Goal: Check status: Check status

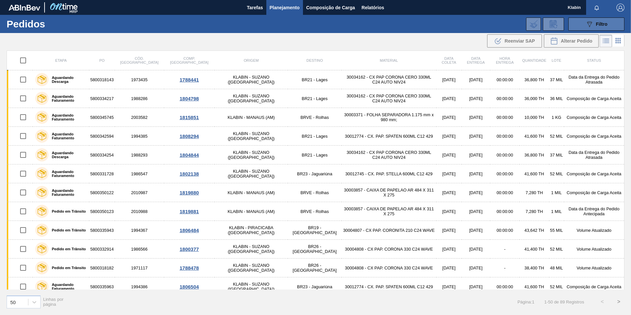
click at [590, 23] on icon "089F7B8B-B2A5-4AFE-B5C0-19BA573D28AC" at bounding box center [589, 24] width 8 height 8
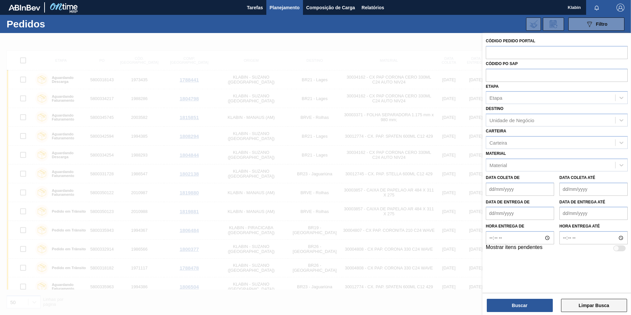
click at [581, 304] on button "Limpar Busca" at bounding box center [594, 304] width 66 height 13
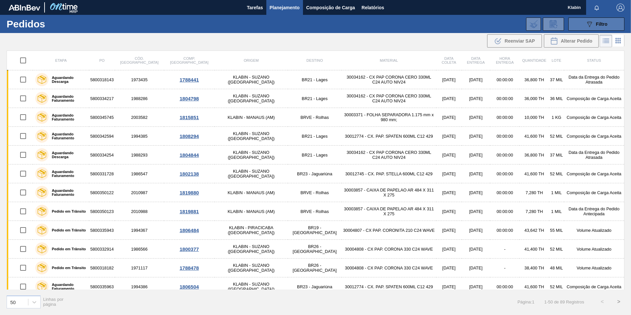
click at [586, 23] on icon "089F7B8B-B2A5-4AFE-B5C0-19BA573D28AC" at bounding box center [589, 24] width 8 height 8
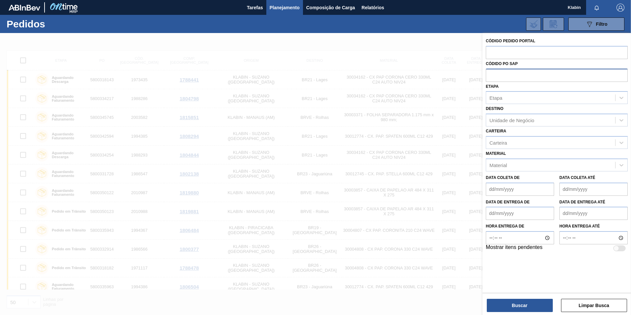
click at [520, 71] on input "text" at bounding box center [556, 75] width 142 height 13
type input "5800334299"
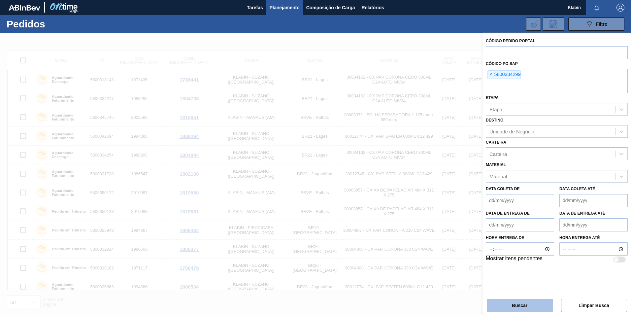
click at [514, 303] on button "Buscar" at bounding box center [519, 304] width 66 height 13
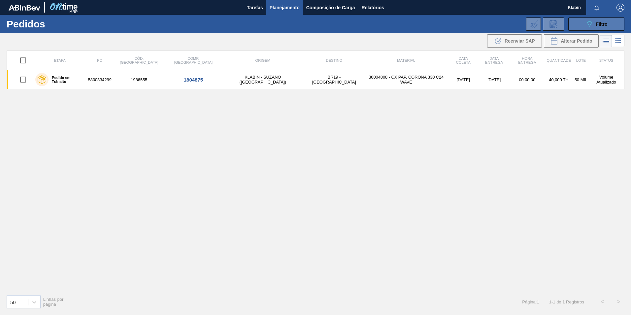
click at [588, 21] on icon "089F7B8B-B2A5-4AFE-B5C0-19BA573D28AC" at bounding box center [589, 24] width 8 height 8
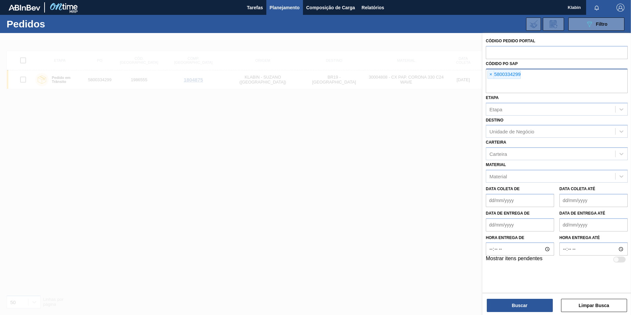
click at [538, 69] on div "× 5800334299" at bounding box center [556, 81] width 142 height 24
click at [537, 75] on div "× 5800334299" at bounding box center [556, 81] width 142 height 24
type input "5800334298"
click at [530, 302] on button "Buscar" at bounding box center [519, 304] width 66 height 13
